Goal: Task Accomplishment & Management: Use online tool/utility

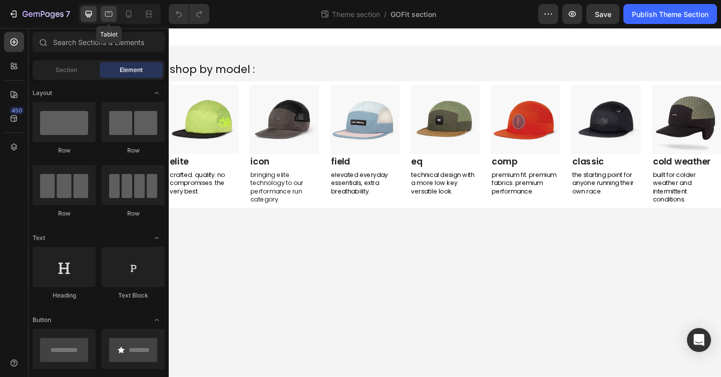
click at [101, 12] on div at bounding box center [109, 14] width 16 height 16
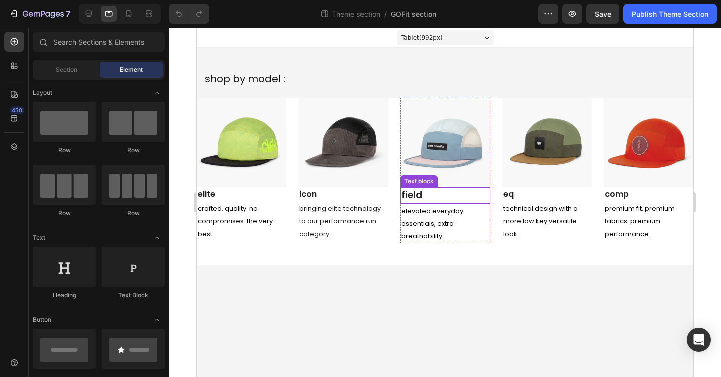
click at [439, 195] on p "field" at bounding box center [444, 196] width 88 height 15
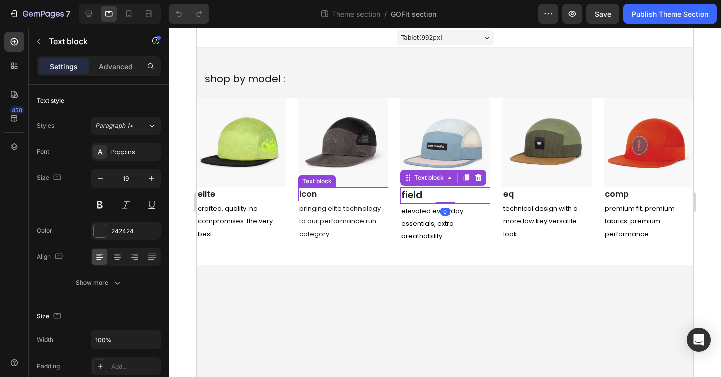
click at [325, 194] on p "icon" at bounding box center [343, 195] width 88 height 12
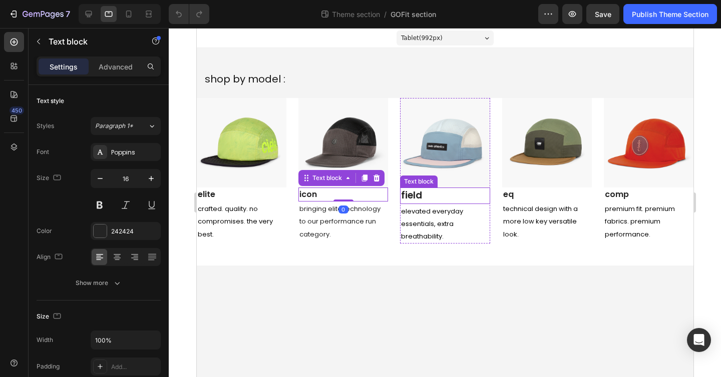
click at [460, 195] on p "field" at bounding box center [444, 196] width 88 height 15
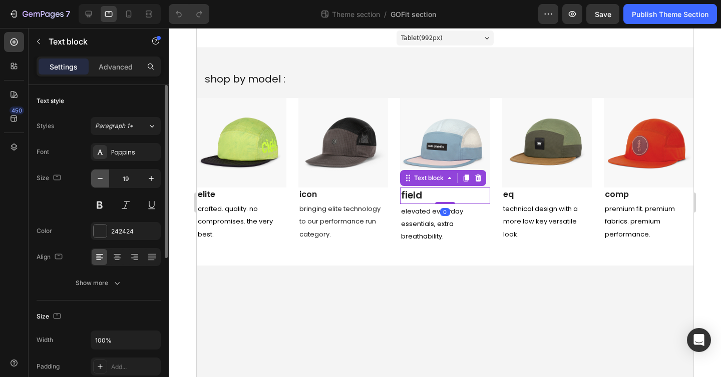
click at [103, 179] on icon "button" at bounding box center [100, 179] width 10 height 10
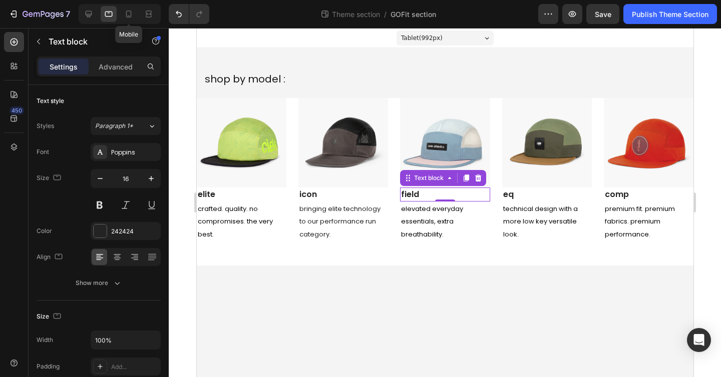
click at [120, 14] on div "Mobile" at bounding box center [120, 14] width 82 height 20
click at [125, 14] on icon at bounding box center [129, 14] width 10 height 10
type input "17"
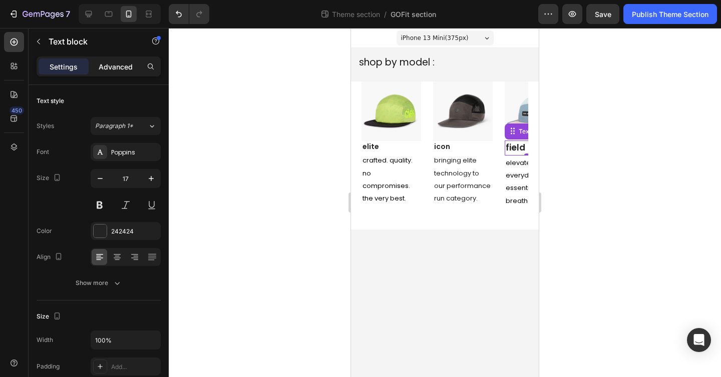
click at [135, 71] on div "Advanced" at bounding box center [116, 67] width 50 height 16
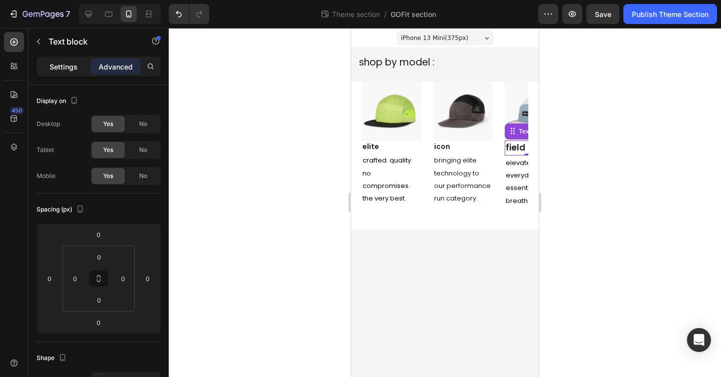
click at [79, 71] on div "Settings" at bounding box center [64, 67] width 50 height 16
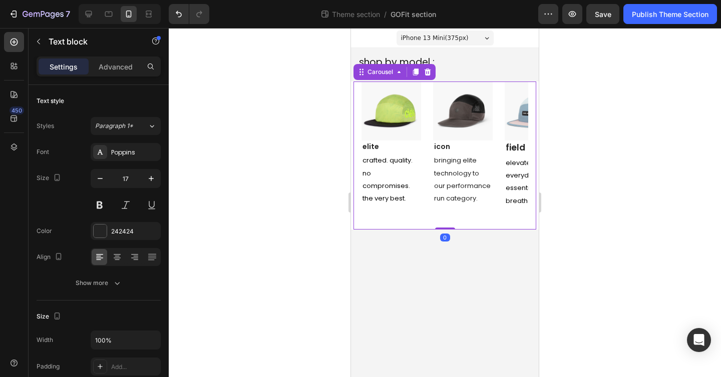
click at [427, 84] on div "Image elite Text block crafted. quality. no compromises. the very best. Text Bl…" at bounding box center [444, 156] width 167 height 149
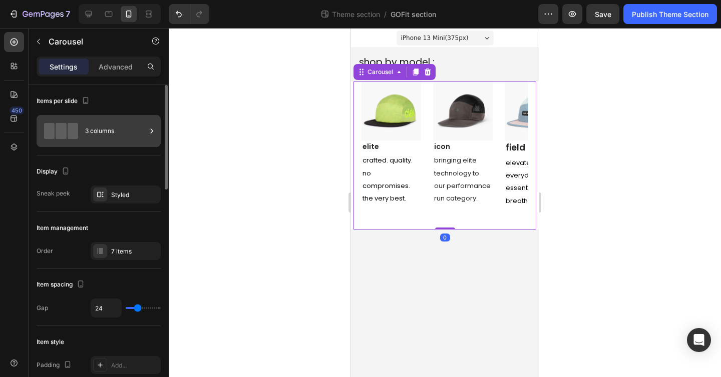
click at [111, 130] on div "3 columns" at bounding box center [115, 131] width 61 height 23
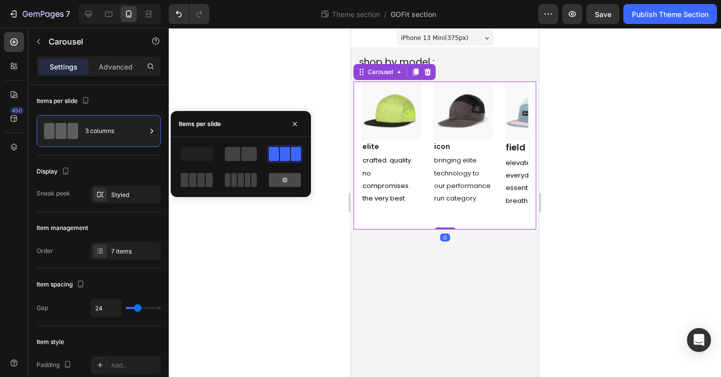
click at [286, 180] on icon at bounding box center [284, 180] width 5 height 6
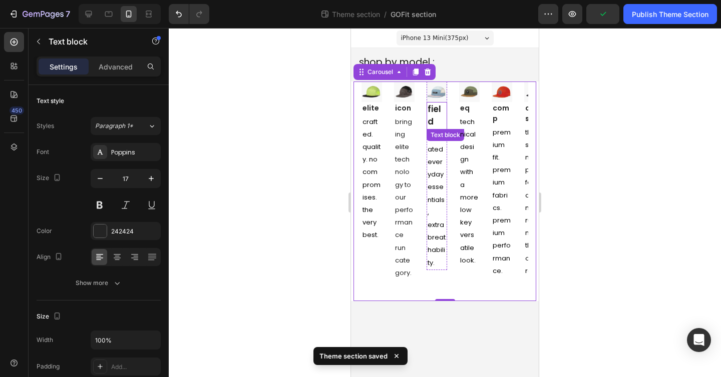
click at [433, 111] on link "field" at bounding box center [434, 115] width 14 height 25
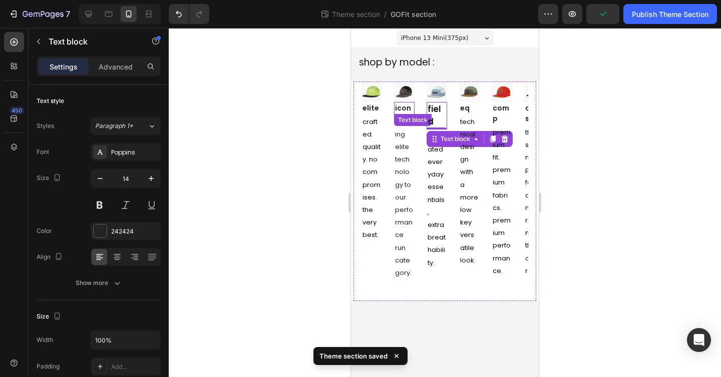
click at [407, 111] on link "icon" at bounding box center [403, 108] width 16 height 10
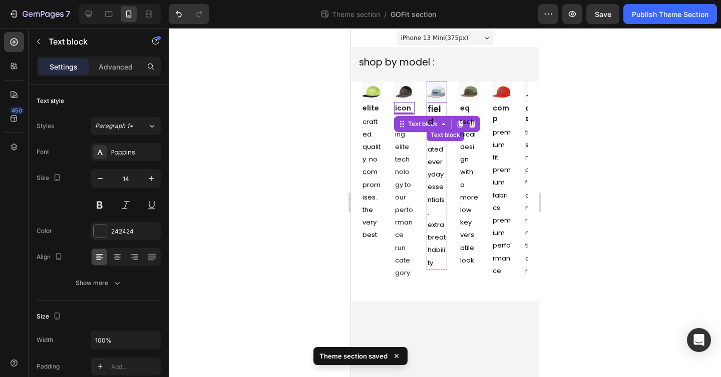
click at [434, 111] on link "field" at bounding box center [434, 115] width 14 height 25
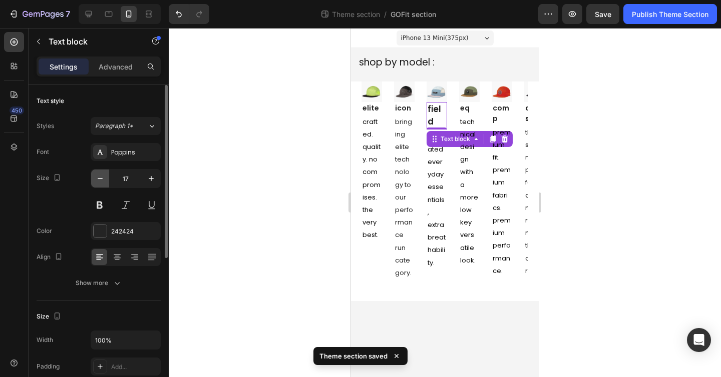
click at [98, 182] on icon "button" at bounding box center [100, 179] width 10 height 10
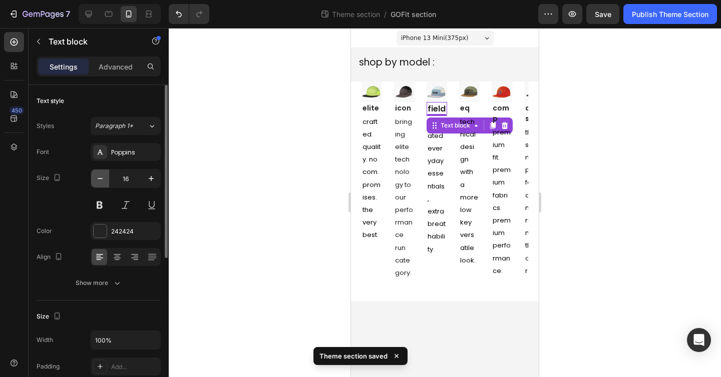
click at [98, 182] on icon "button" at bounding box center [100, 179] width 10 height 10
type input "14"
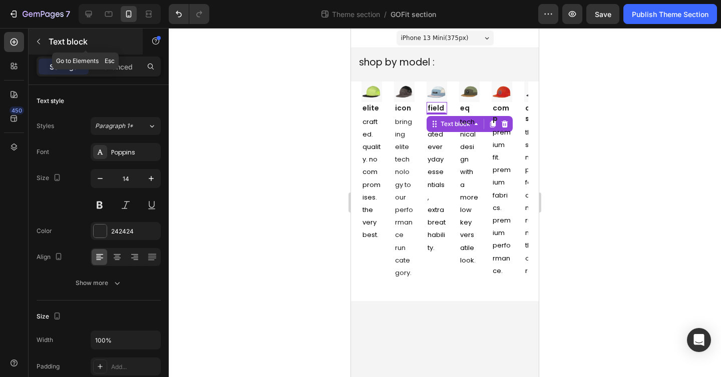
click at [38, 40] on icon "button" at bounding box center [38, 42] width 3 height 6
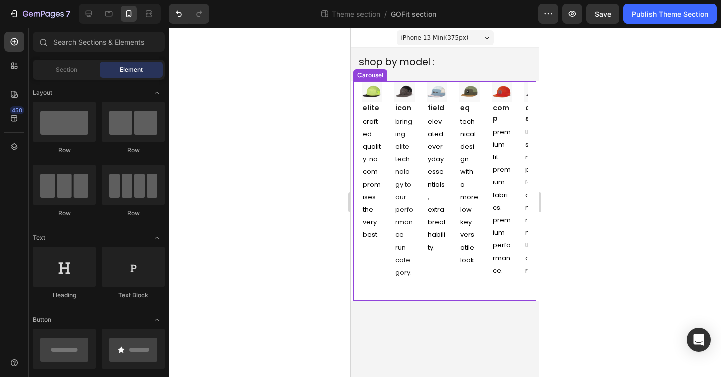
click at [418, 85] on div "Image elite Text block crafted. quality. no compromises. the very best. Text Bl…" at bounding box center [444, 192] width 167 height 220
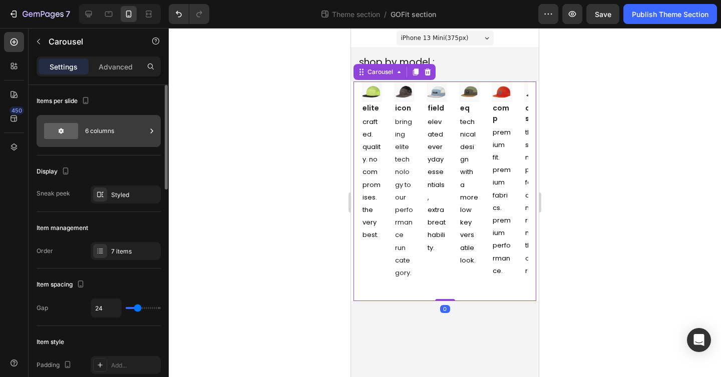
click at [129, 126] on div "6 columns" at bounding box center [115, 131] width 61 height 23
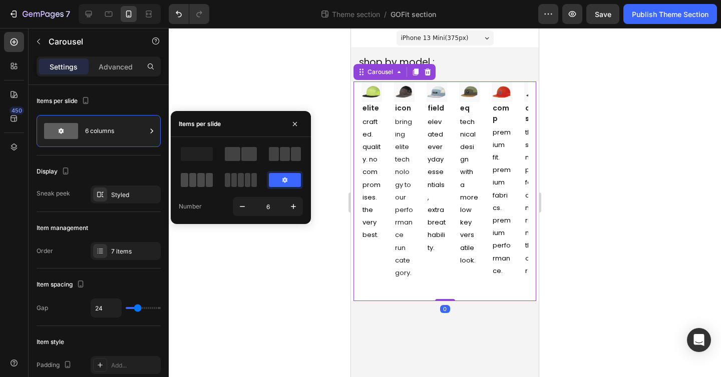
click at [197, 178] on span at bounding box center [201, 180] width 8 height 14
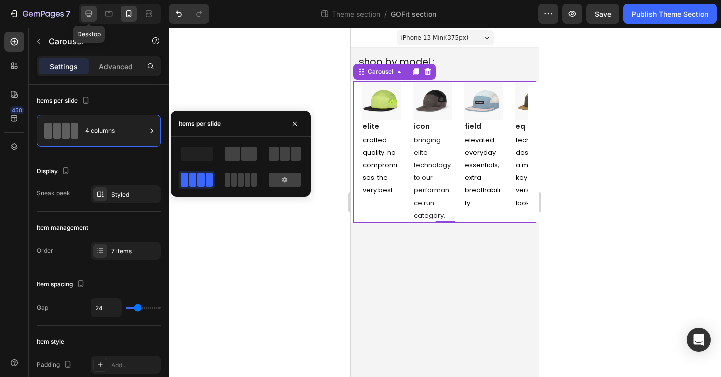
click at [93, 14] on icon at bounding box center [89, 14] width 10 height 10
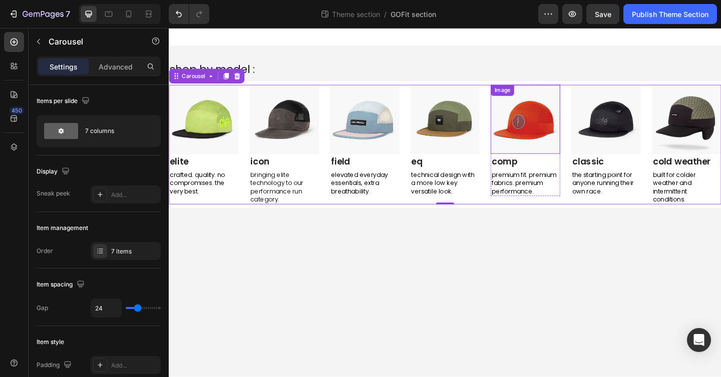
click at [563, 112] on img at bounding box center [557, 128] width 76 height 76
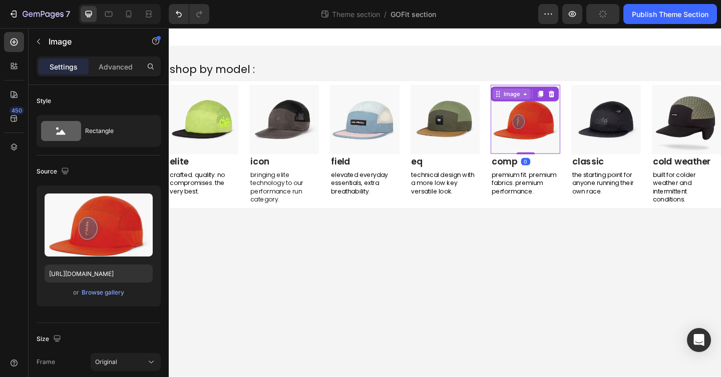
click at [537, 97] on div "Image" at bounding box center [542, 100] width 22 height 9
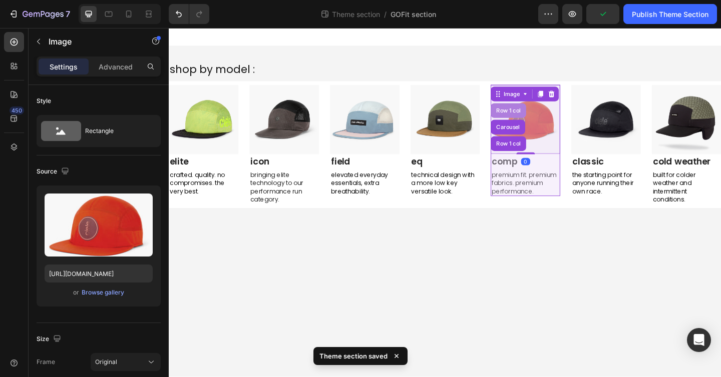
click at [538, 122] on div "Row 1 col" at bounding box center [538, 118] width 39 height 16
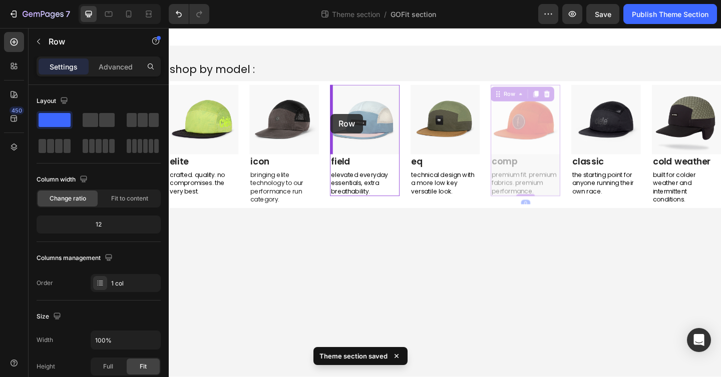
drag, startPoint x: 526, startPoint y: 99, endPoint x: 344, endPoint y: 122, distance: 182.6
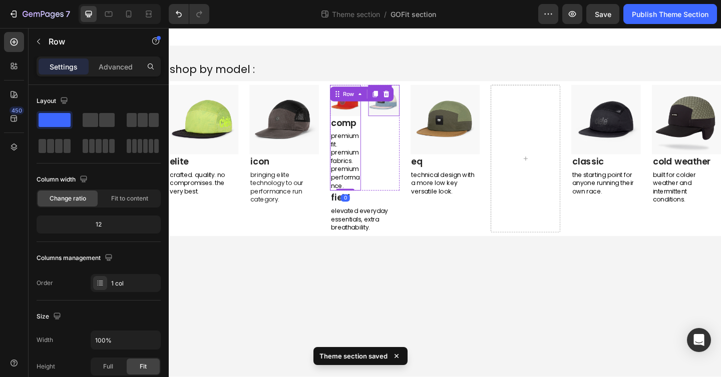
click at [406, 120] on img at bounding box center [402, 107] width 34 height 34
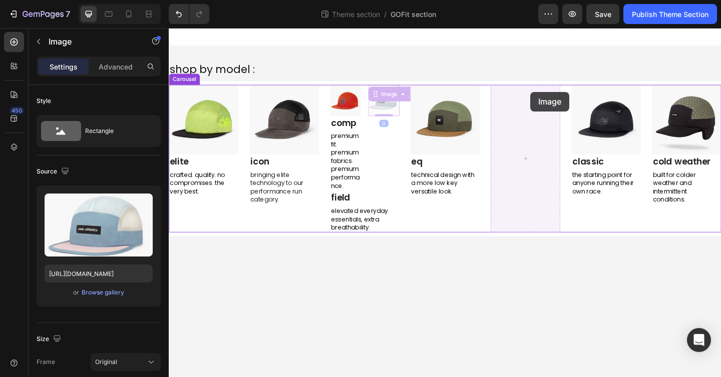
drag, startPoint x: 393, startPoint y: 98, endPoint x: 562, endPoint y: 98, distance: 168.7
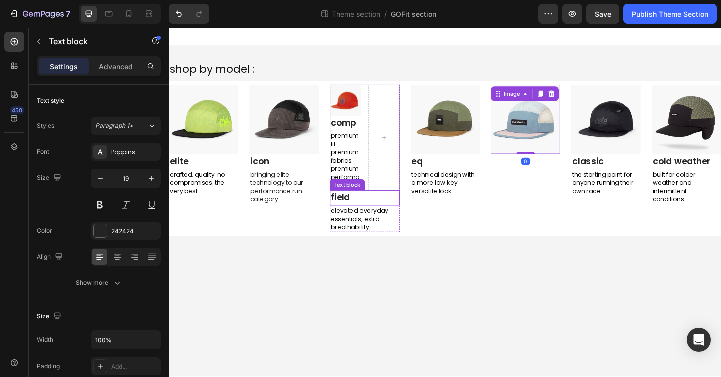
click at [400, 211] on p "field" at bounding box center [382, 213] width 74 height 15
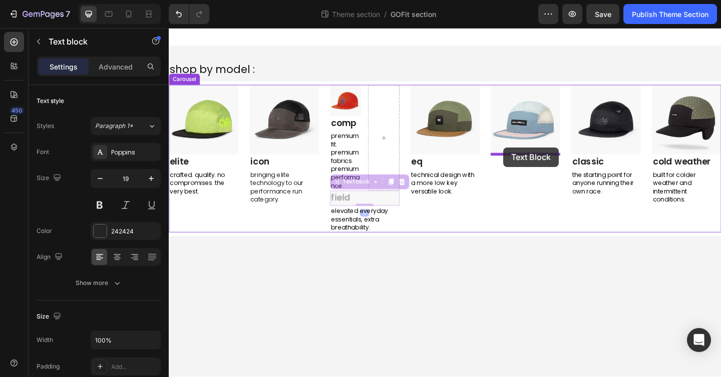
drag, startPoint x: 349, startPoint y: 197, endPoint x: 533, endPoint y: 158, distance: 187.3
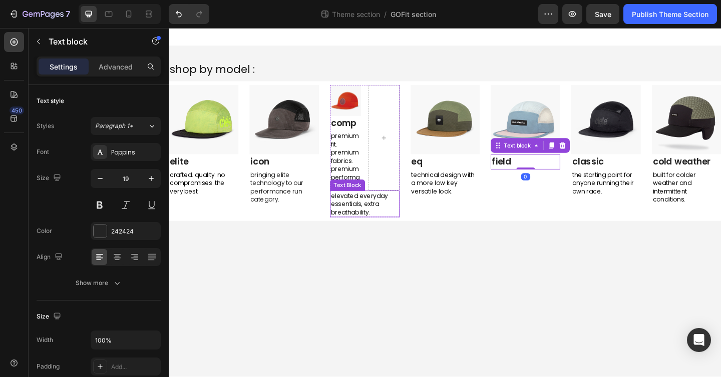
click at [356, 223] on span "elevated everyday essentials, extra breathability." at bounding box center [376, 220] width 62 height 28
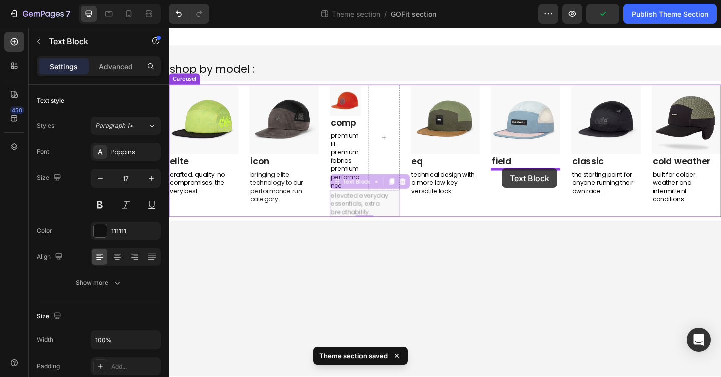
drag, startPoint x: 350, startPoint y: 199, endPoint x: 531, endPoint y: 181, distance: 181.1
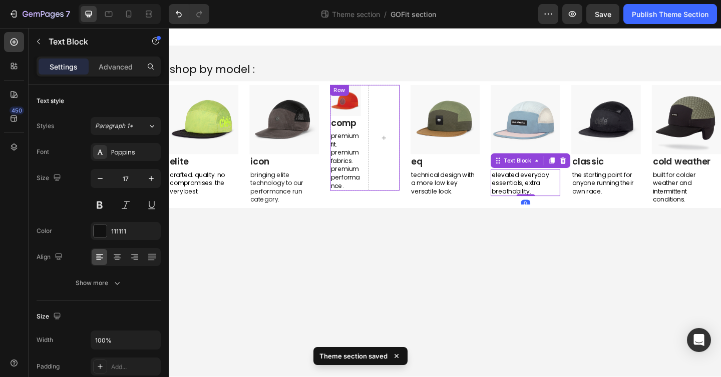
click at [382, 96] on div "Image comp Text block premium fit. premium fabrics. premium performance. Text B…" at bounding box center [382, 147] width 76 height 115
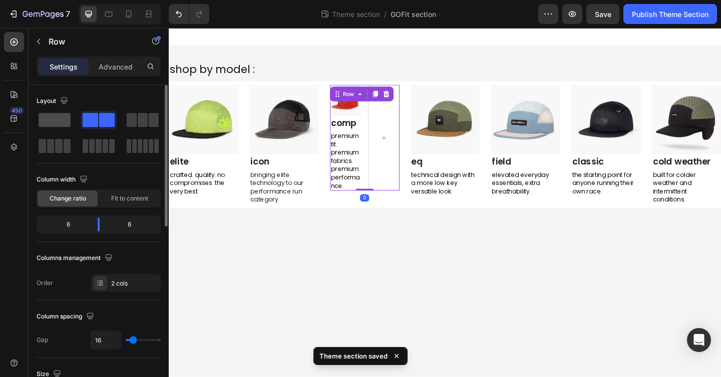
click at [59, 120] on span at bounding box center [55, 120] width 32 height 14
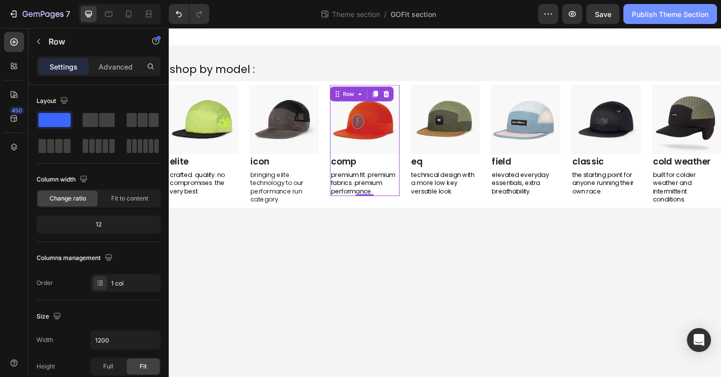
click at [650, 20] on button "Publish Theme Section" at bounding box center [670, 14] width 94 height 20
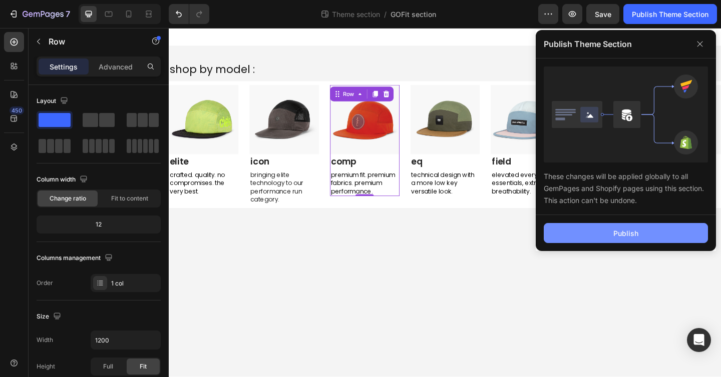
click at [642, 230] on button "Publish" at bounding box center [626, 233] width 164 height 20
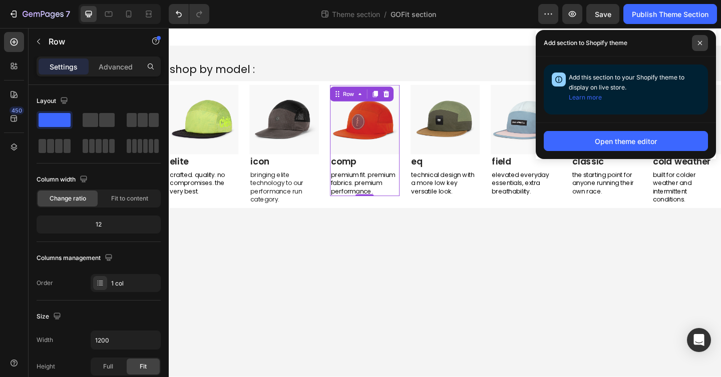
click at [697, 46] on span at bounding box center [700, 43] width 16 height 16
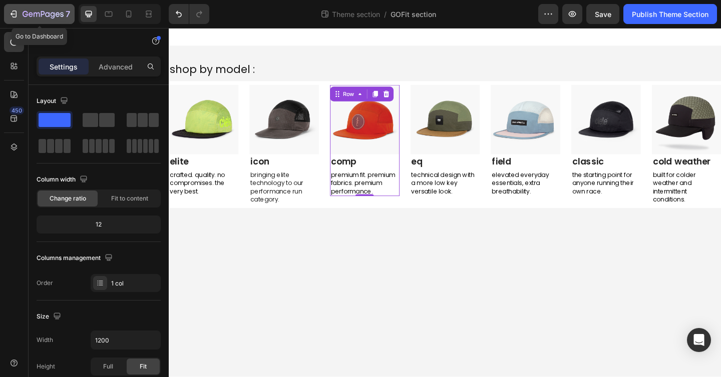
click at [16, 12] on icon "button" at bounding box center [15, 14] width 5 height 7
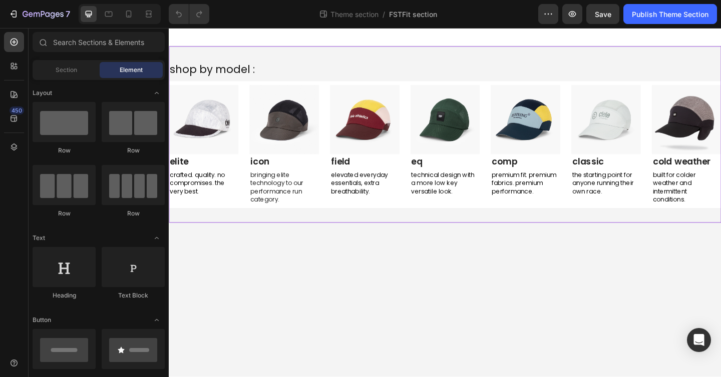
click at [360, 84] on div "shop by model : Text Block Row Image elite Text block crafted. quality. no comp…" at bounding box center [469, 144] width 601 height 160
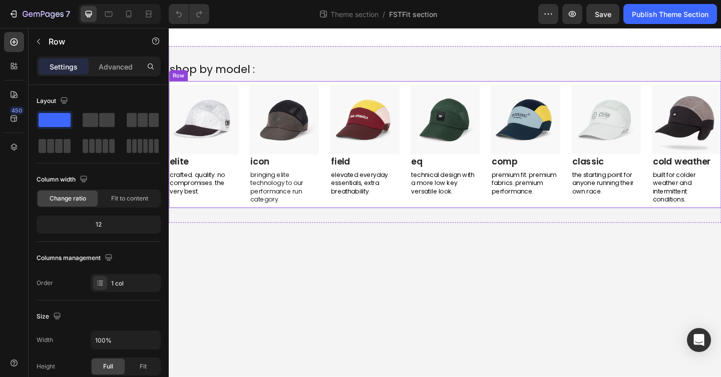
click at [338, 87] on div "Image elite Text block crafted. quality. no compromises. the very best. Text Bl…" at bounding box center [469, 155] width 601 height 138
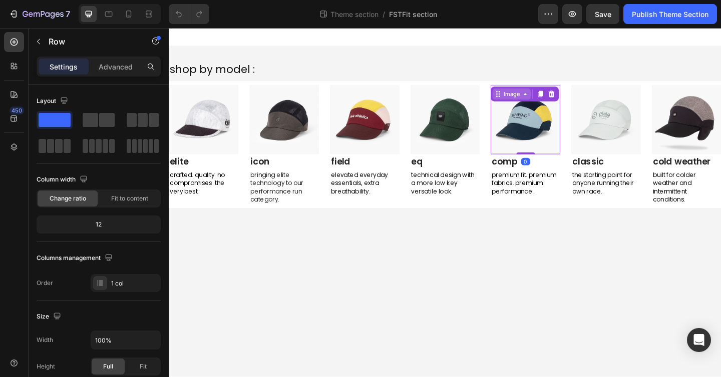
click at [532, 96] on div "Image" at bounding box center [542, 100] width 22 height 9
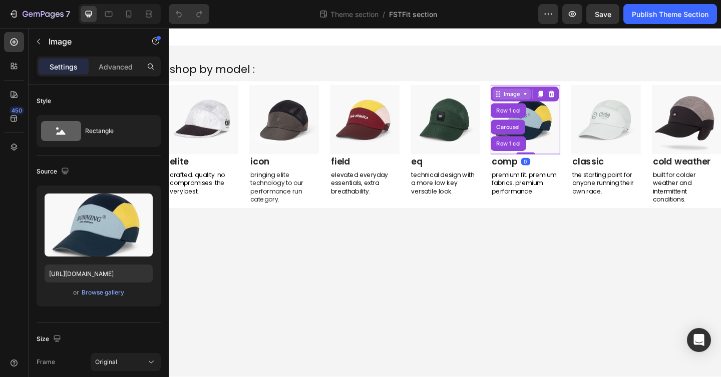
click at [531, 99] on div "Image" at bounding box center [542, 100] width 22 height 9
click at [553, 100] on icon at bounding box center [556, 100] width 8 height 8
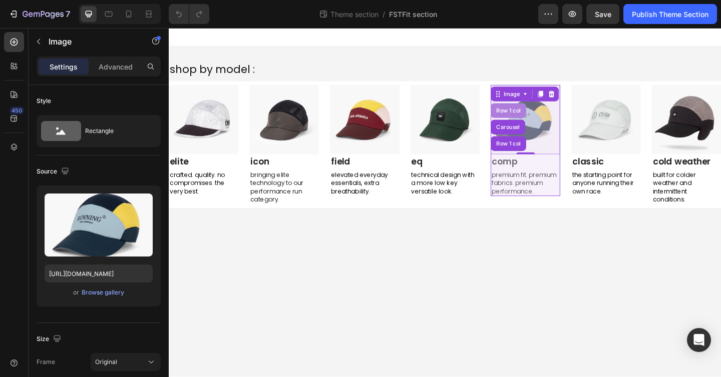
click at [549, 117] on div "Row 1 col" at bounding box center [538, 118] width 31 height 6
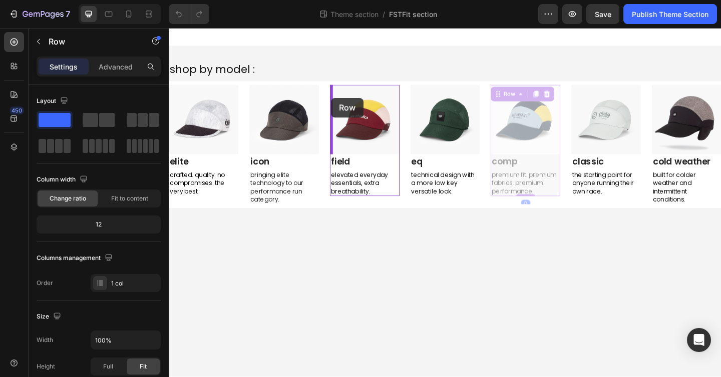
drag, startPoint x: 525, startPoint y: 99, endPoint x: 345, endPoint y: 104, distance: 179.3
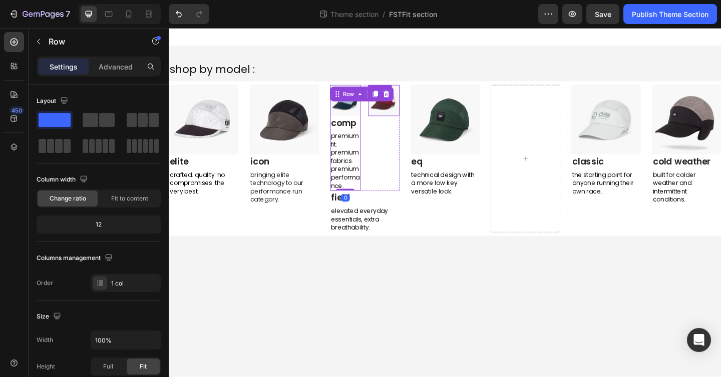
click at [408, 113] on img at bounding box center [402, 107] width 34 height 34
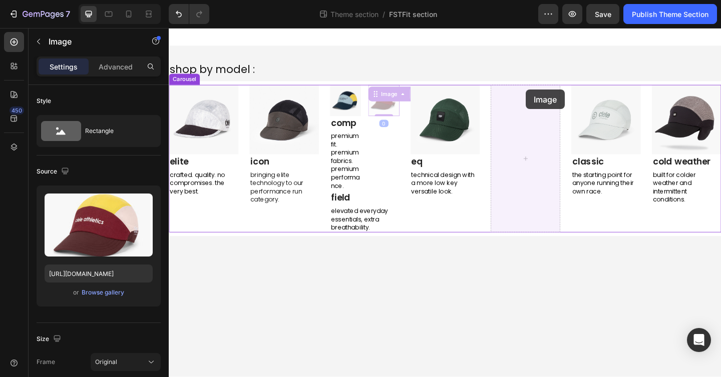
drag, startPoint x: 393, startPoint y: 99, endPoint x: 558, endPoint y: 95, distance: 164.7
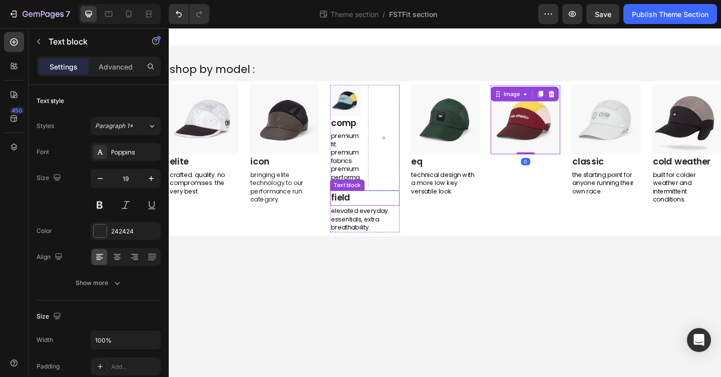
click at [357, 212] on link "field" at bounding box center [355, 213] width 21 height 14
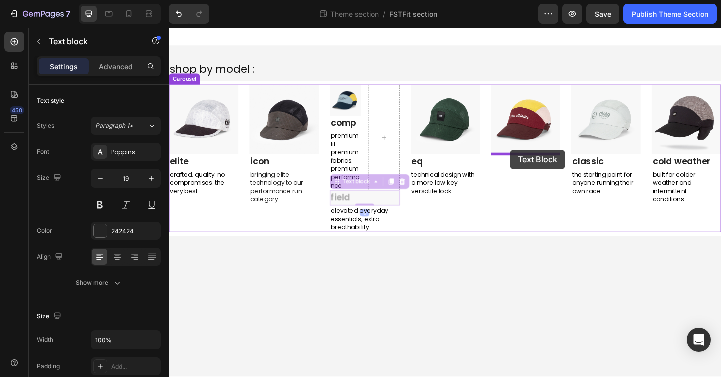
drag, startPoint x: 350, startPoint y: 195, endPoint x: 540, endPoint y: 161, distance: 192.3
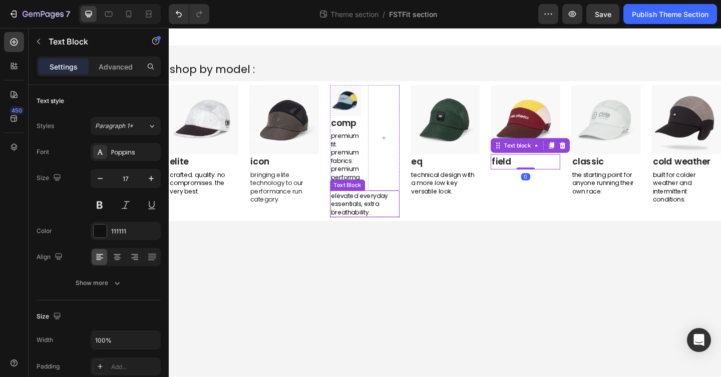
click at [351, 221] on span "elevated everyday essentials, extra breathability." at bounding box center [376, 220] width 62 height 28
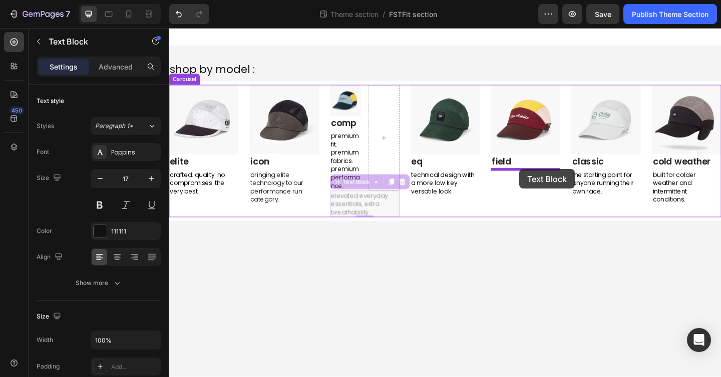
drag, startPoint x: 351, startPoint y: 194, endPoint x: 550, endPoint y: 182, distance: 199.6
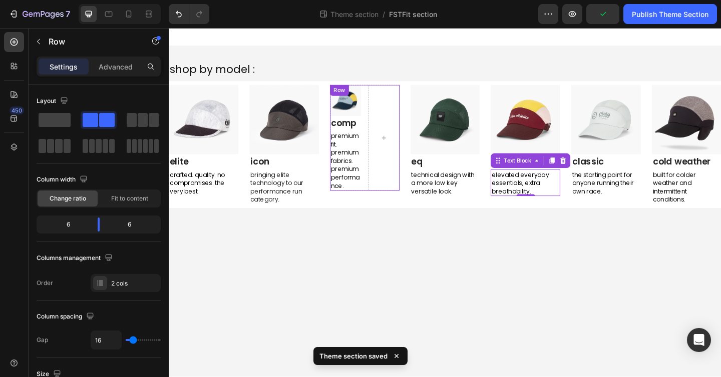
click at [379, 105] on div "Image comp Text block premium fit. premium fabrics. premium performance. Text B…" at bounding box center [382, 147] width 76 height 115
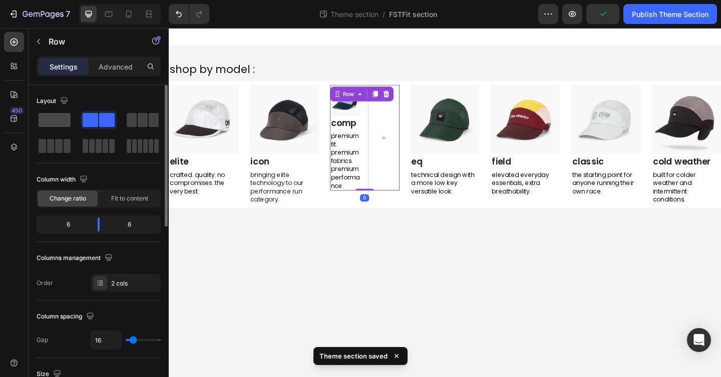
click at [71, 124] on div at bounding box center [55, 120] width 36 height 18
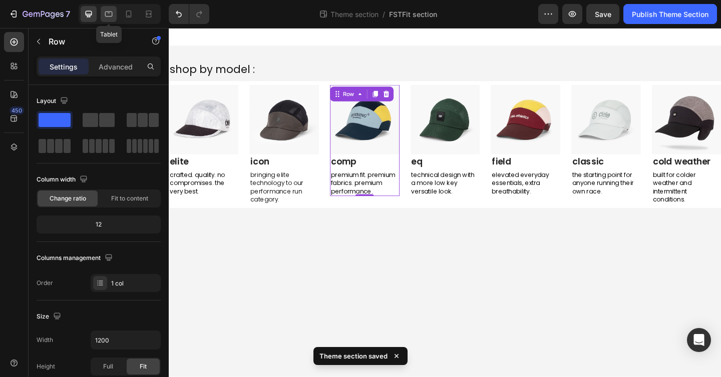
click at [115, 15] on div at bounding box center [109, 14] width 16 height 16
type input "100%"
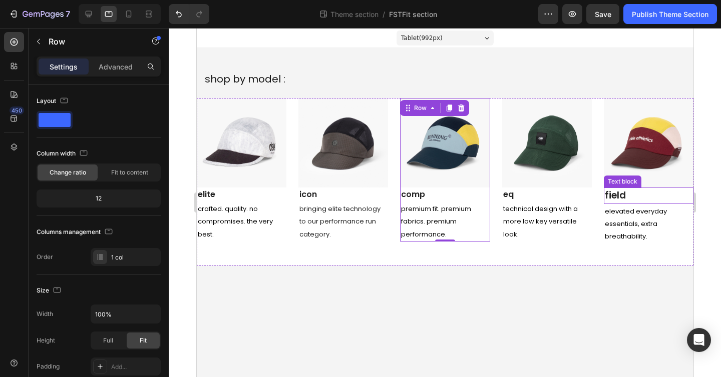
click at [621, 192] on link "field" at bounding box center [614, 196] width 21 height 14
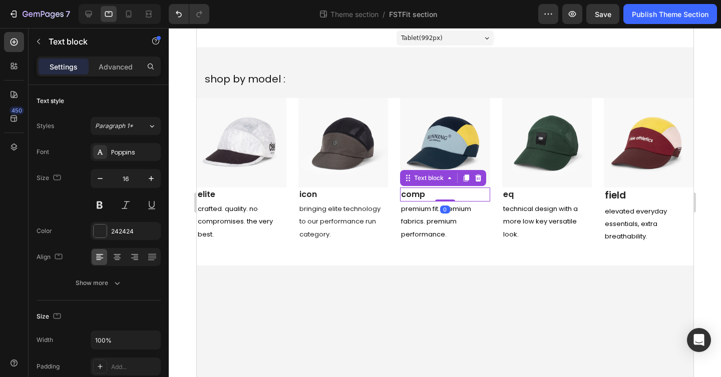
click at [420, 190] on link "comp" at bounding box center [412, 195] width 24 height 12
click at [627, 196] on p "field" at bounding box center [648, 196] width 88 height 15
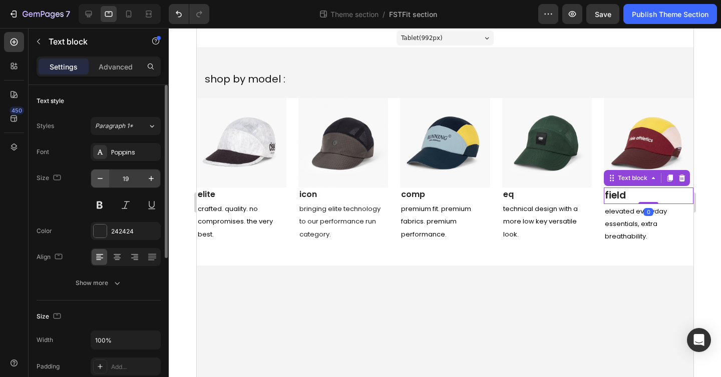
click at [108, 182] on button "button" at bounding box center [100, 179] width 18 height 18
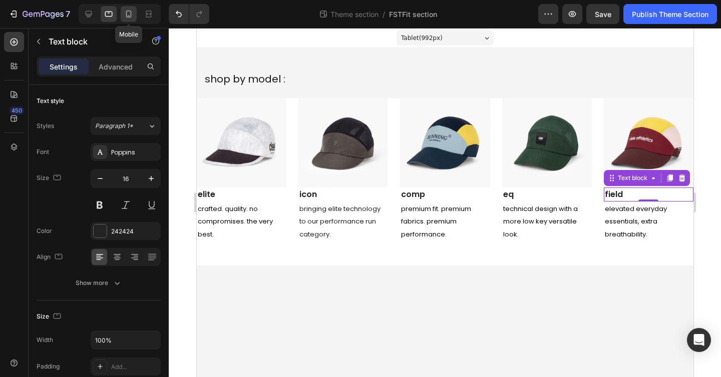
click at [128, 13] on icon at bounding box center [129, 14] width 10 height 10
type input "17"
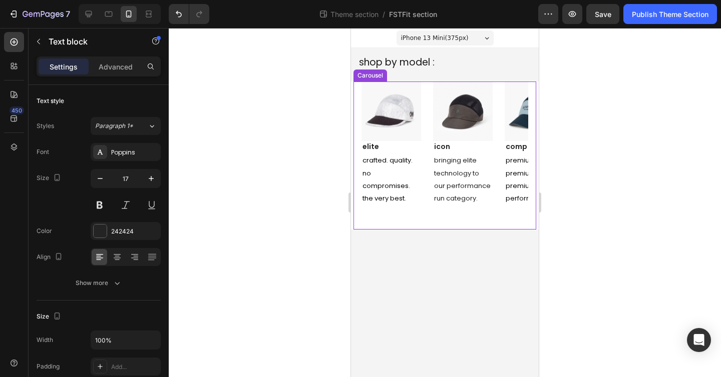
click at [428, 83] on div "Image elite Text block crafted. quality. no compromises. the very best. Text Bl…" at bounding box center [444, 156] width 167 height 149
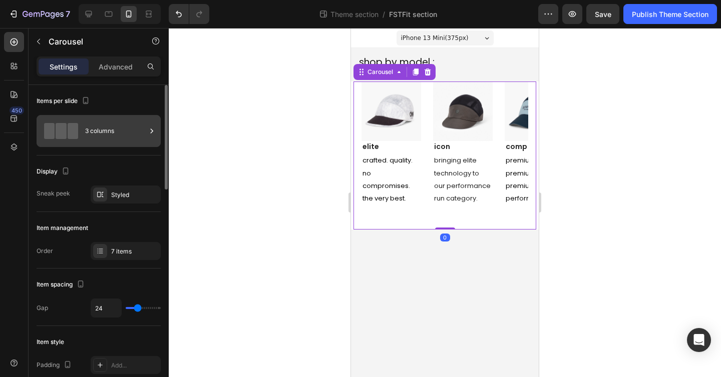
click at [114, 139] on div "3 columns" at bounding box center [115, 131] width 61 height 23
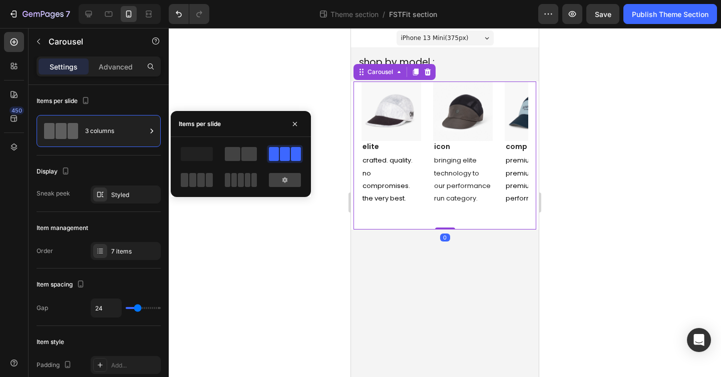
click at [276, 172] on div at bounding box center [285, 180] width 36 height 18
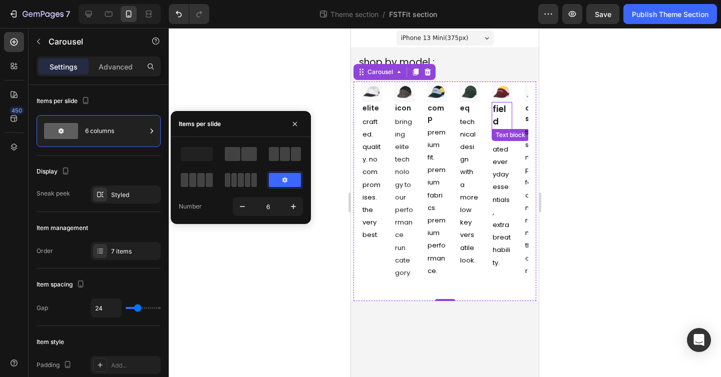
click at [499, 117] on p "field" at bounding box center [502, 116] width 19 height 26
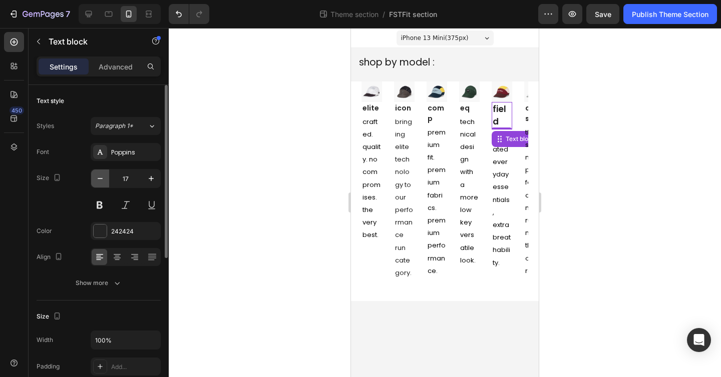
click at [99, 178] on icon "button" at bounding box center [100, 179] width 10 height 10
type input "14"
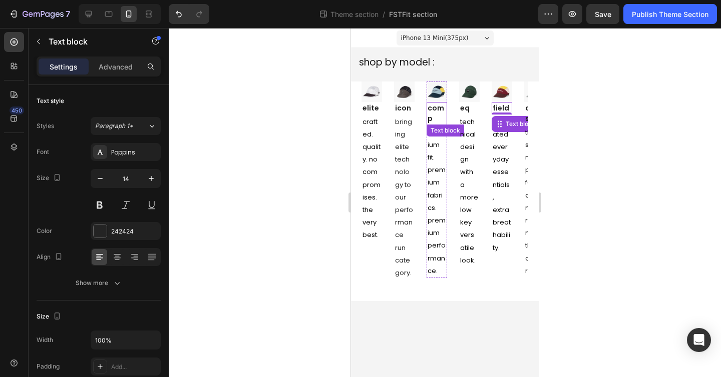
click at [440, 111] on link "comp" at bounding box center [435, 113] width 17 height 21
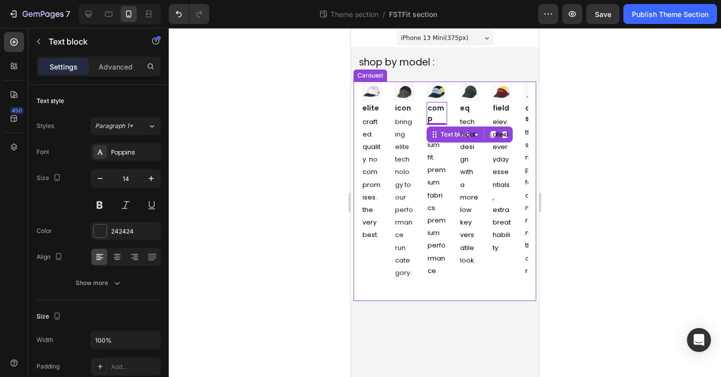
click at [423, 84] on div "Image elite Text block crafted. quality. no compromises. the very best. Text Bl…" at bounding box center [444, 192] width 167 height 220
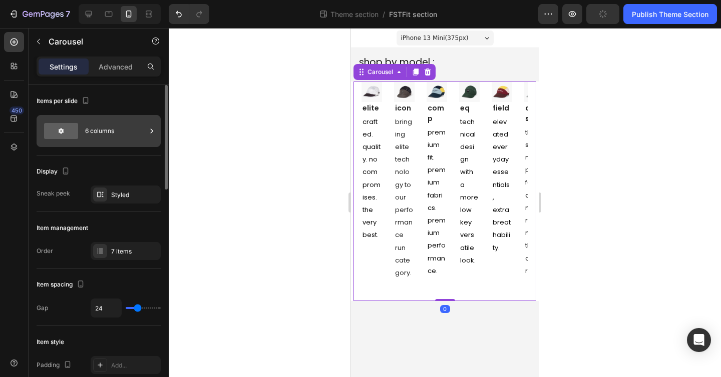
click at [115, 139] on div "6 columns" at bounding box center [115, 131] width 61 height 23
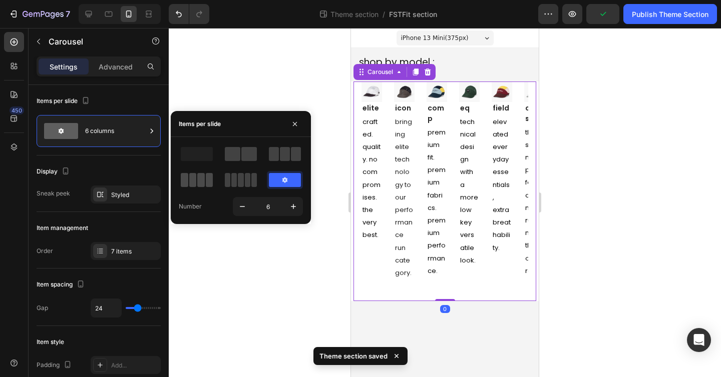
click at [200, 176] on span at bounding box center [201, 180] width 8 height 14
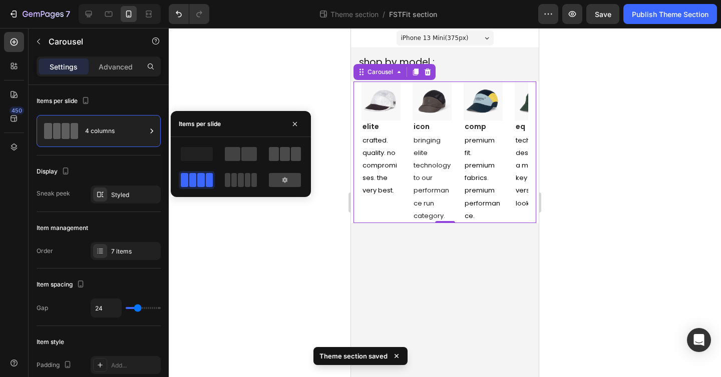
click at [280, 155] on span at bounding box center [285, 154] width 10 height 14
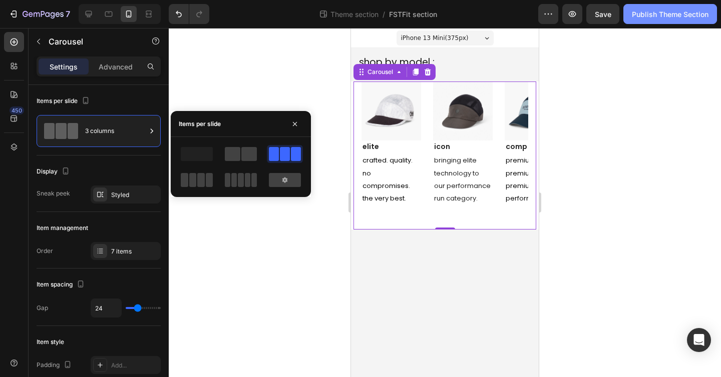
click at [672, 19] on div "Publish Theme Section" at bounding box center [670, 14] width 77 height 11
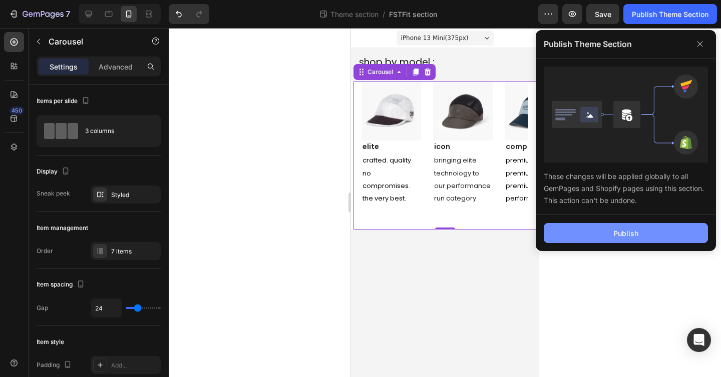
click at [639, 235] on button "Publish" at bounding box center [626, 233] width 164 height 20
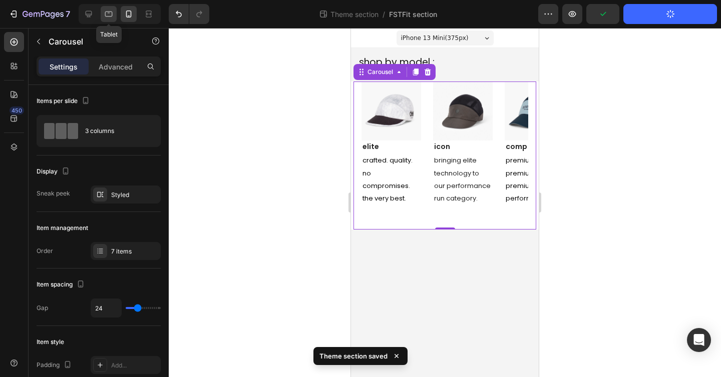
click at [116, 12] on div at bounding box center [109, 14] width 16 height 16
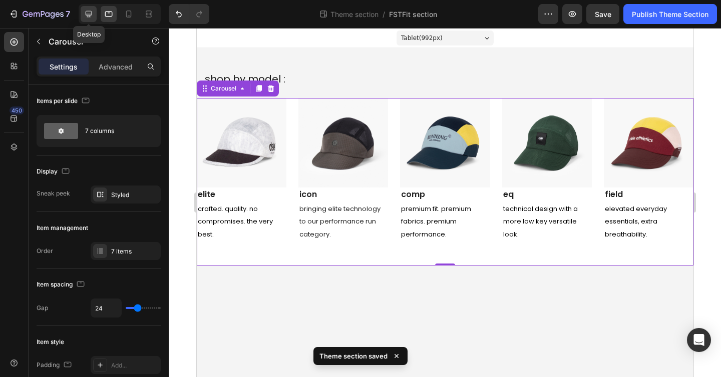
click at [84, 12] on icon at bounding box center [89, 14] width 10 height 10
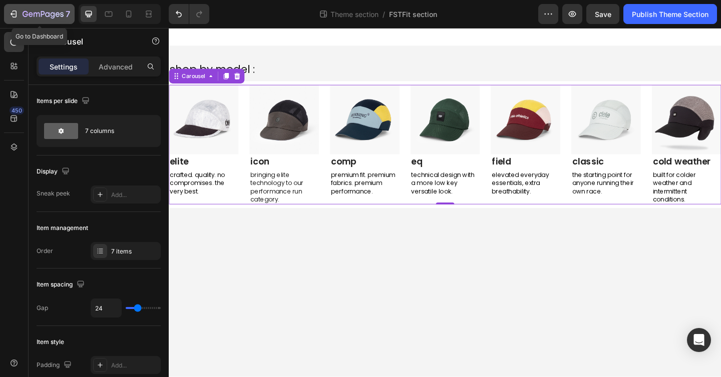
click at [26, 13] on icon "button" at bounding box center [43, 15] width 41 height 9
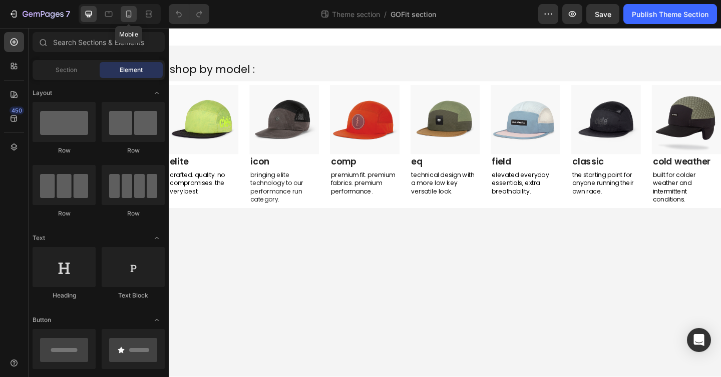
click at [129, 13] on icon at bounding box center [129, 14] width 10 height 10
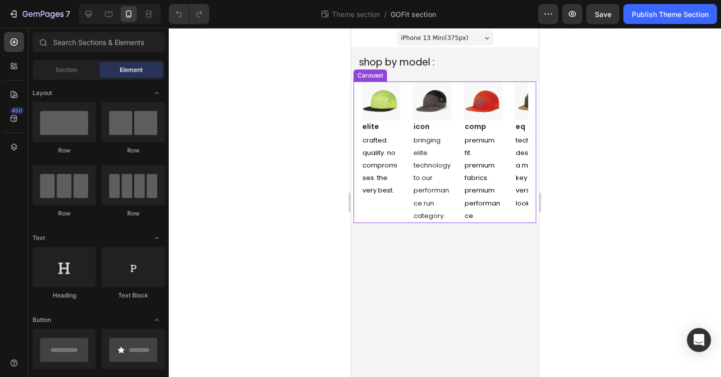
click at [404, 85] on div "Image elite Text block crafted. quality. no compromises. the very best. Text Bl…" at bounding box center [444, 153] width 167 height 142
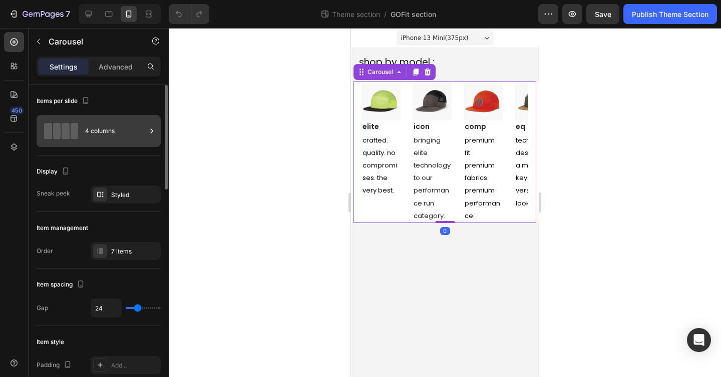
click at [117, 147] on div "4 columns" at bounding box center [99, 131] width 124 height 32
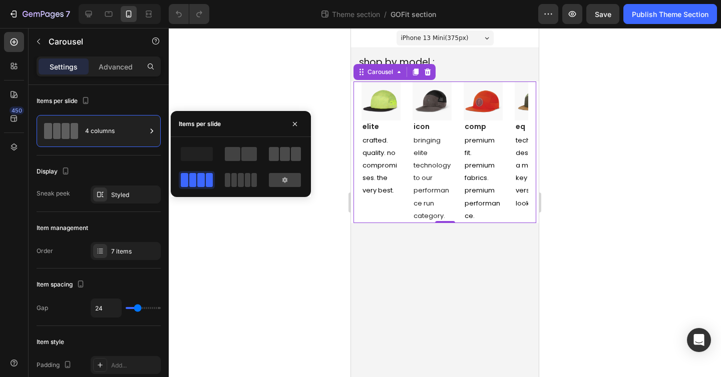
click at [284, 156] on span at bounding box center [285, 154] width 10 height 14
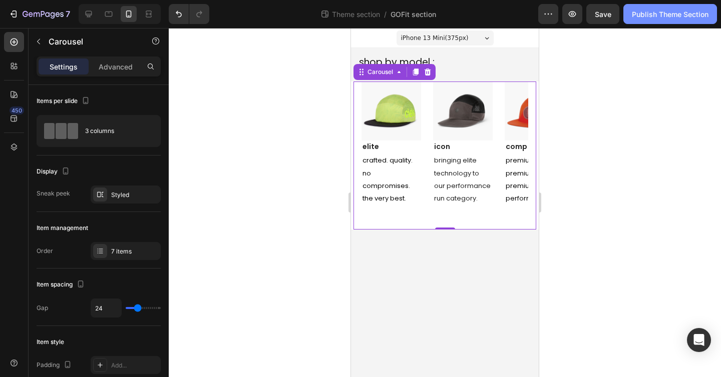
click at [667, 18] on div "Publish Theme Section" at bounding box center [670, 14] width 77 height 11
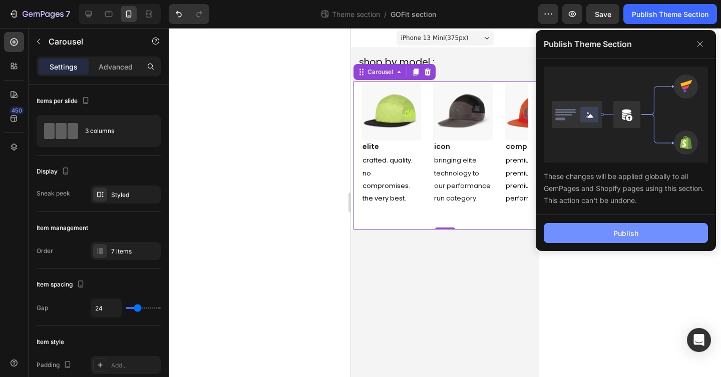
click at [624, 231] on div "Publish" at bounding box center [625, 233] width 25 height 11
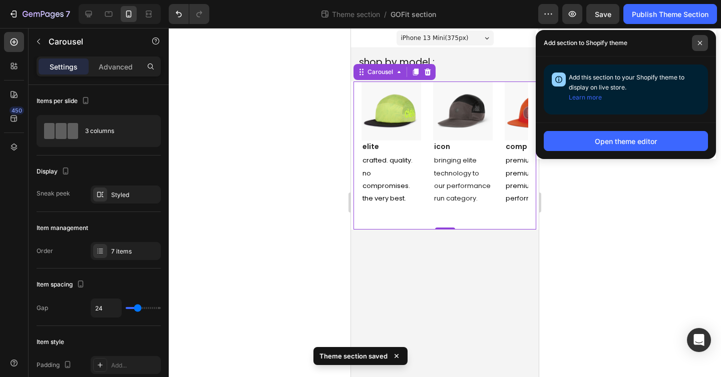
click at [704, 41] on span at bounding box center [700, 43] width 16 height 16
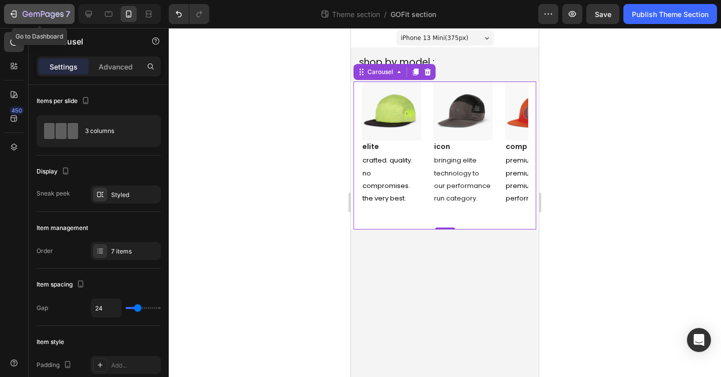
click at [22, 14] on div "7" at bounding box center [40, 14] width 62 height 12
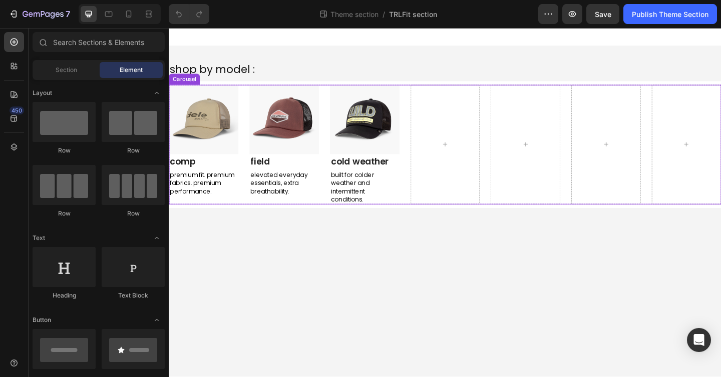
click at [218, 177] on div "Image comp Text block premium fit. premium fabrics. premium performance. Text B…" at bounding box center [207, 155] width 76 height 130
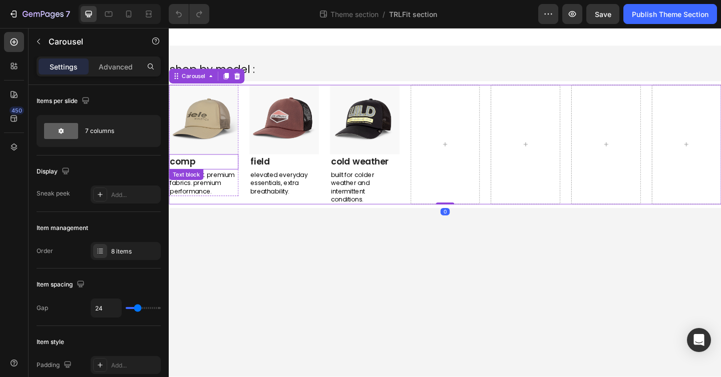
click at [192, 167] on link "comp" at bounding box center [184, 174] width 28 height 14
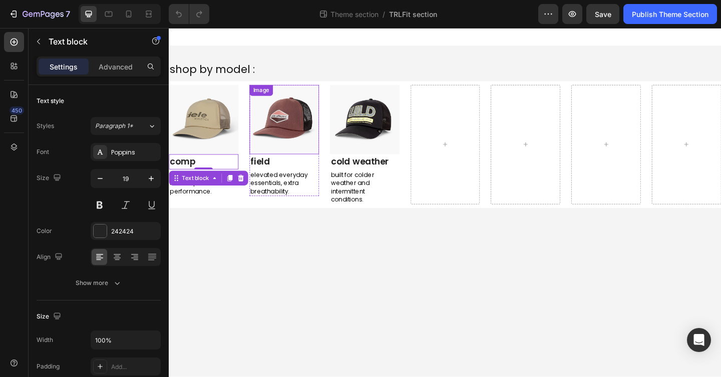
click at [294, 133] on img at bounding box center [294, 128] width 76 height 76
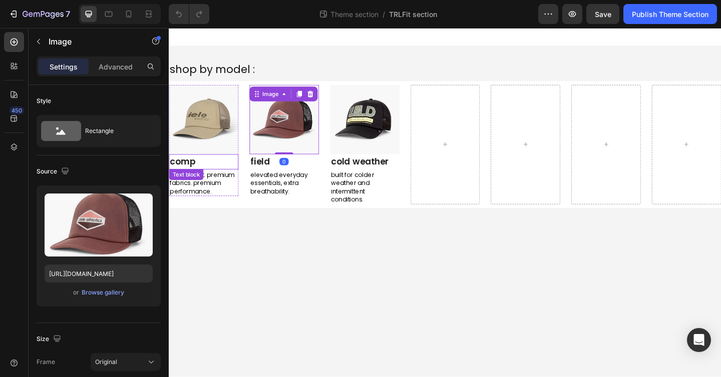
click at [205, 167] on p "comp" at bounding box center [207, 174] width 74 height 15
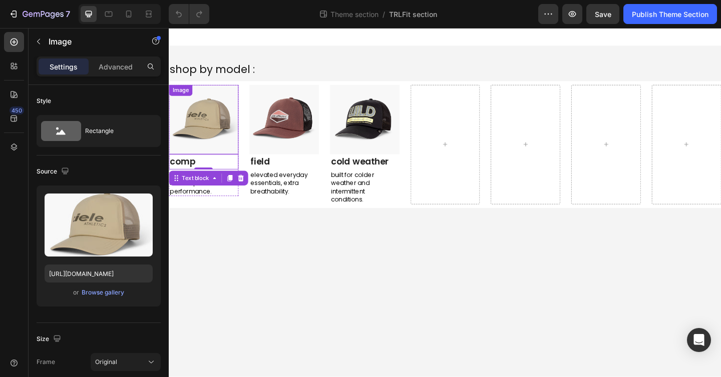
click at [199, 134] on img at bounding box center [207, 128] width 76 height 76
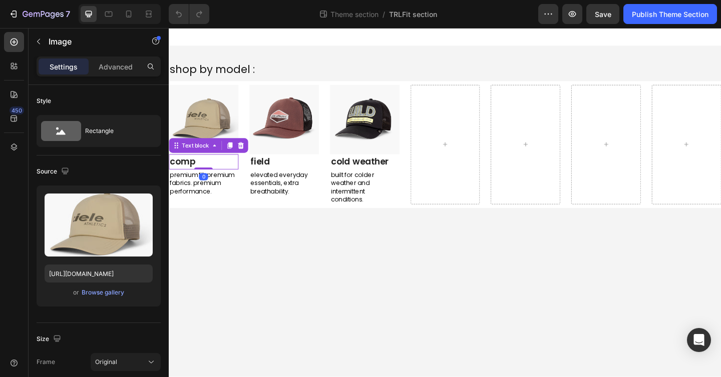
click at [228, 177] on p "comp" at bounding box center [207, 174] width 74 height 15
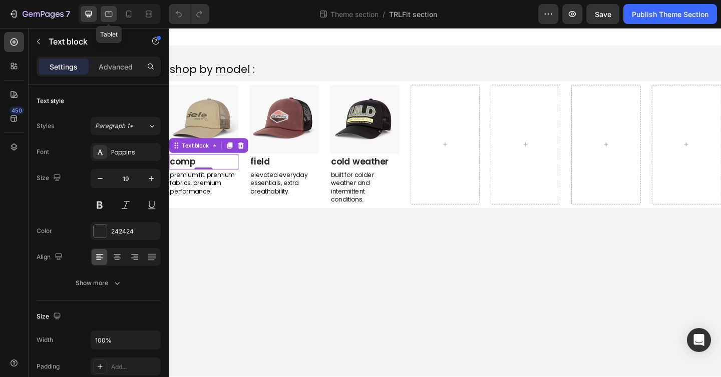
click at [109, 16] on icon at bounding box center [109, 15] width 8 height 6
type input "16"
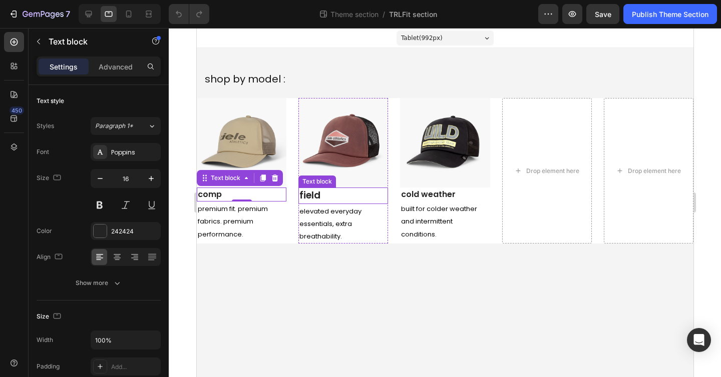
click at [334, 197] on p "field" at bounding box center [343, 196] width 88 height 15
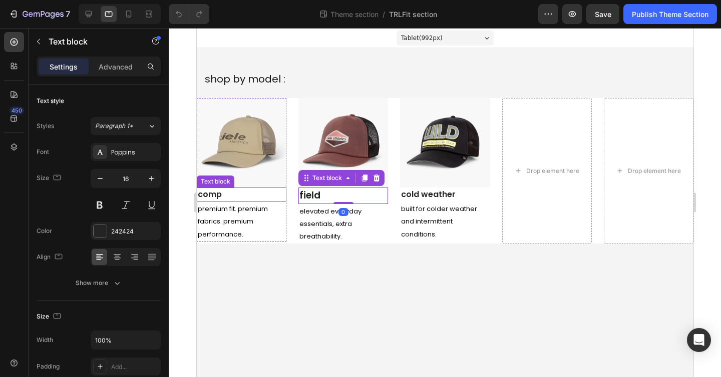
click at [263, 199] on p "comp" at bounding box center [241, 195] width 88 height 12
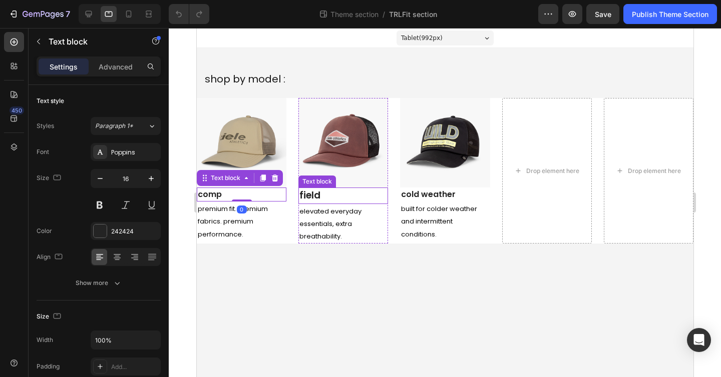
click at [320, 199] on p "field" at bounding box center [343, 196] width 88 height 15
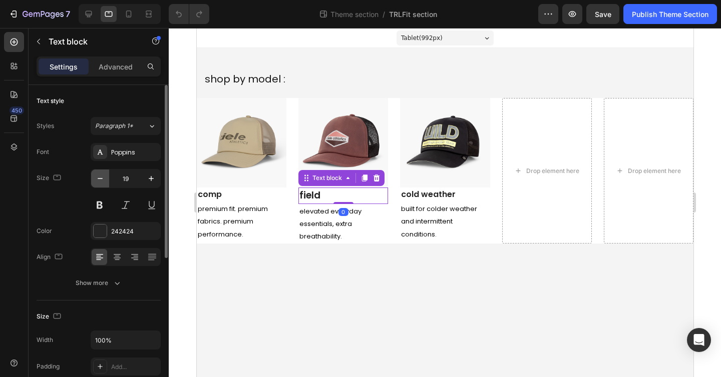
click at [104, 177] on icon "button" at bounding box center [100, 179] width 10 height 10
click at [98, 180] on icon "button" at bounding box center [100, 179] width 10 height 10
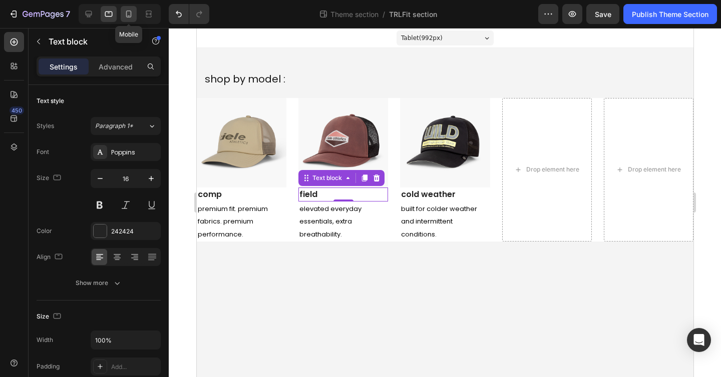
click at [130, 17] on icon at bounding box center [129, 14] width 6 height 7
type input "17"
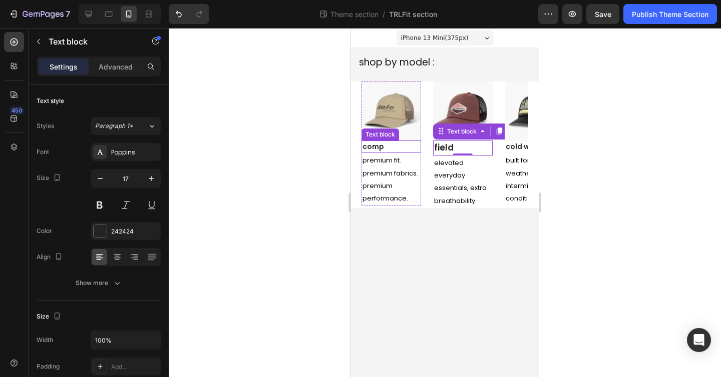
click at [407, 146] on p "comp" at bounding box center [391, 147] width 58 height 11
click at [468, 146] on p "field" at bounding box center [463, 148] width 58 height 13
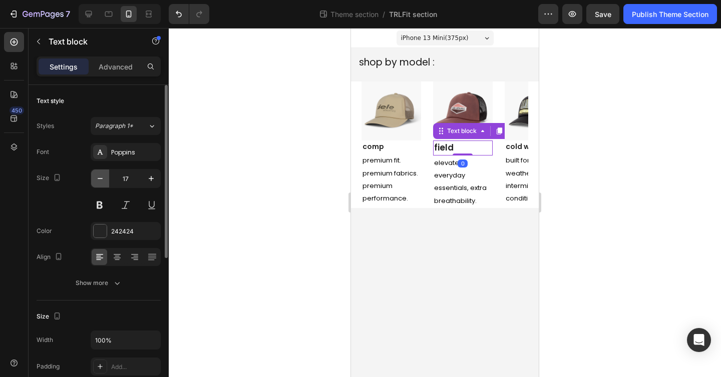
click at [99, 176] on icon "button" at bounding box center [100, 179] width 10 height 10
type input "14"
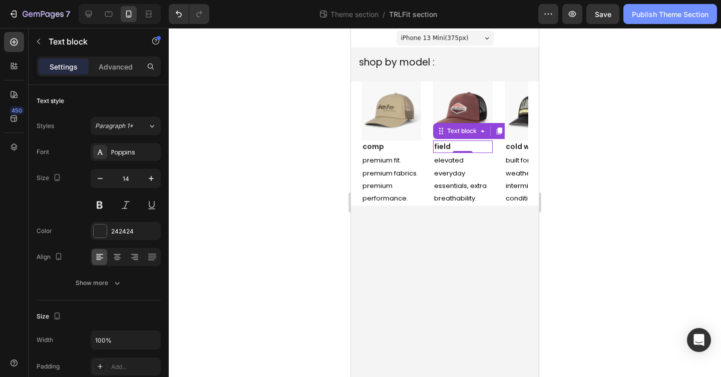
click at [687, 11] on div "Publish Theme Section" at bounding box center [670, 14] width 77 height 11
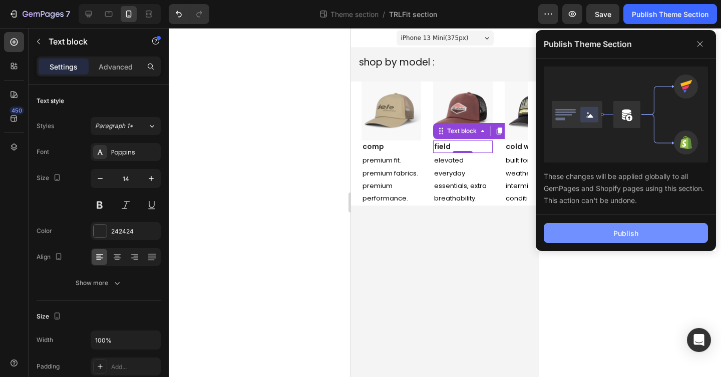
click at [630, 230] on div "Publish" at bounding box center [625, 233] width 25 height 11
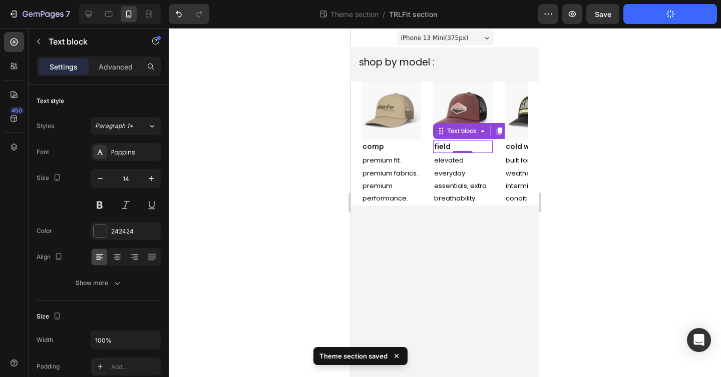
click at [486, 40] on div "iPhone 13 Mini ( 375 px)" at bounding box center [444, 38] width 97 height 15
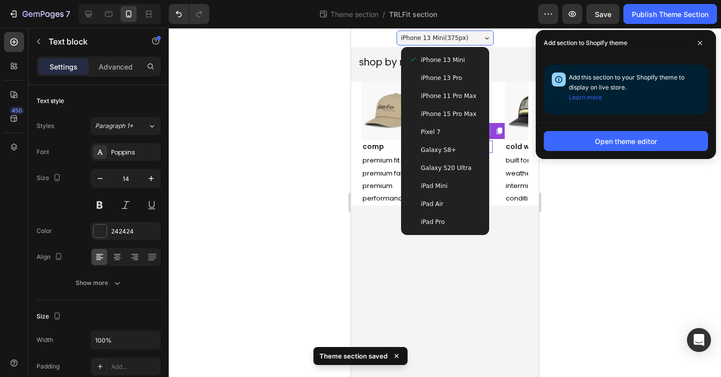
click at [456, 109] on span "iPhone 15 Pro Max" at bounding box center [449, 114] width 56 height 10
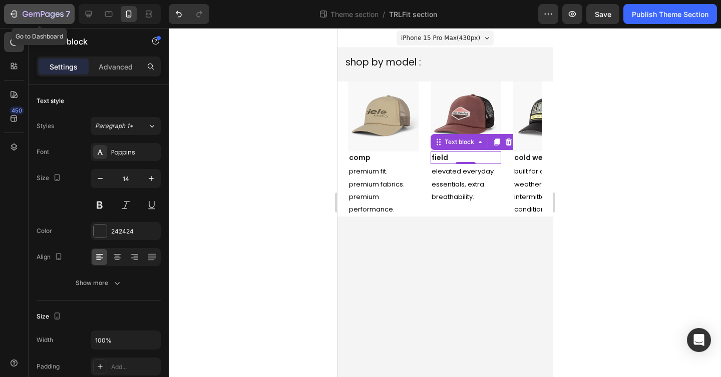
click at [14, 11] on icon "button" at bounding box center [15, 14] width 5 height 7
